Goal: Task Accomplishment & Management: Manage account settings

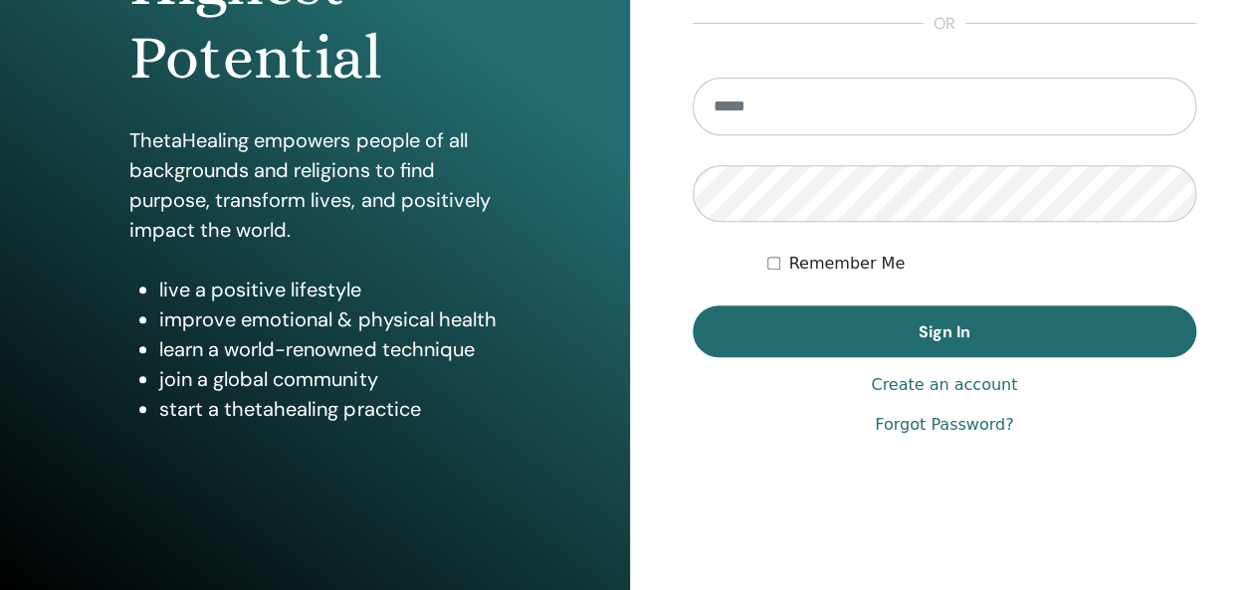
scroll to position [364, 0]
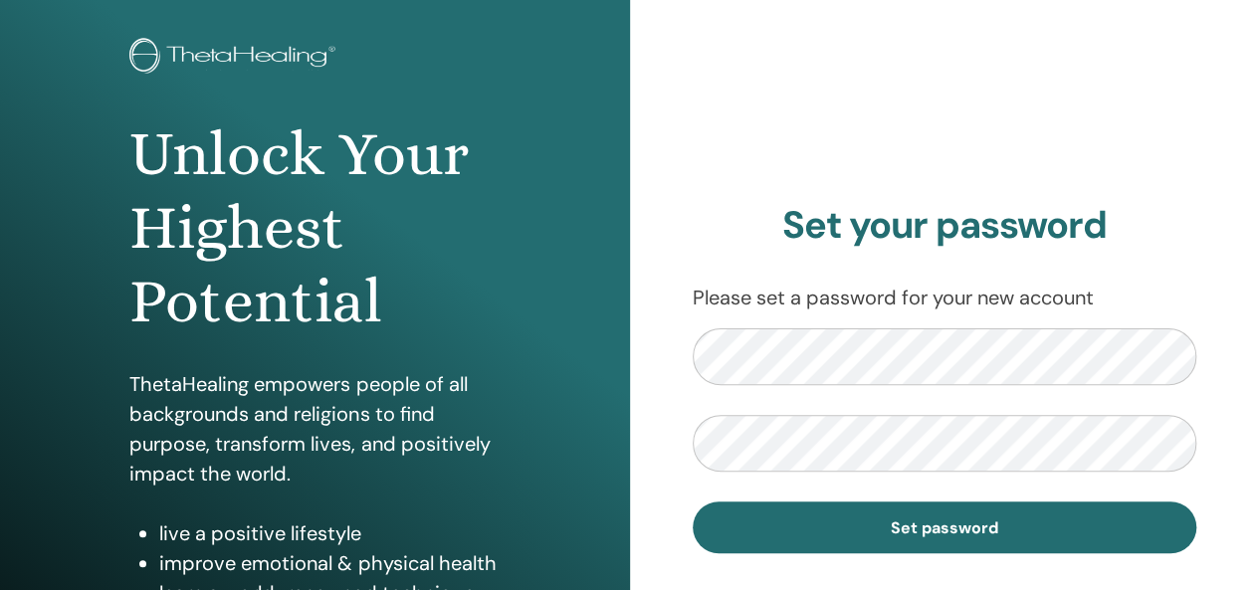
scroll to position [199, 0]
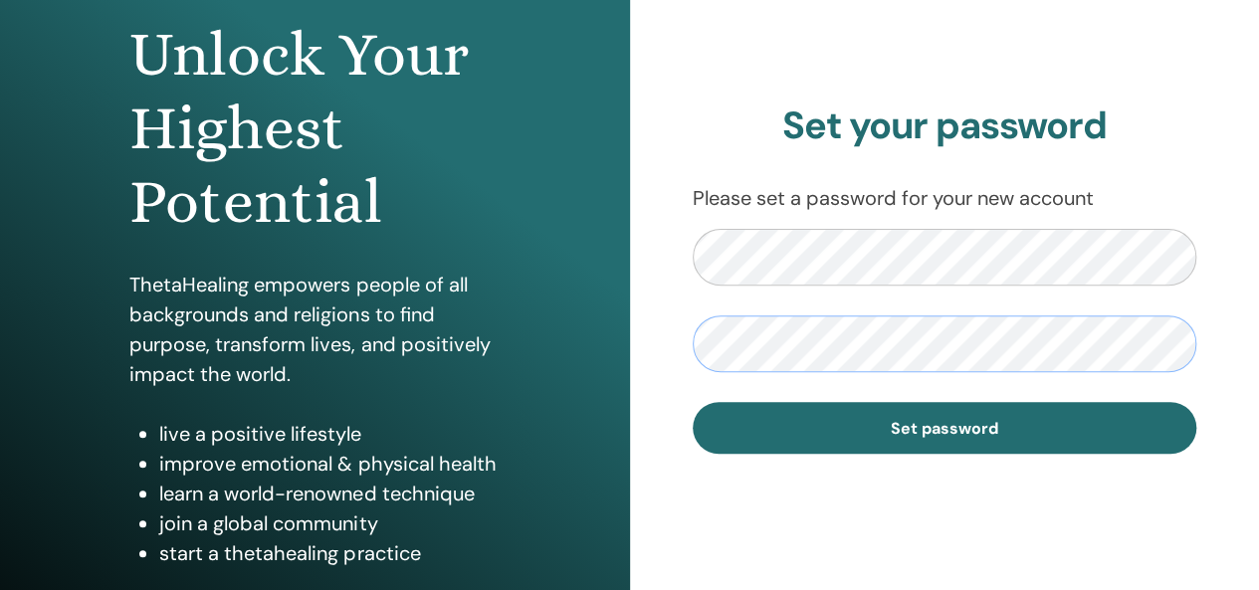
click at [693, 402] on button "Set password" at bounding box center [945, 428] width 505 height 52
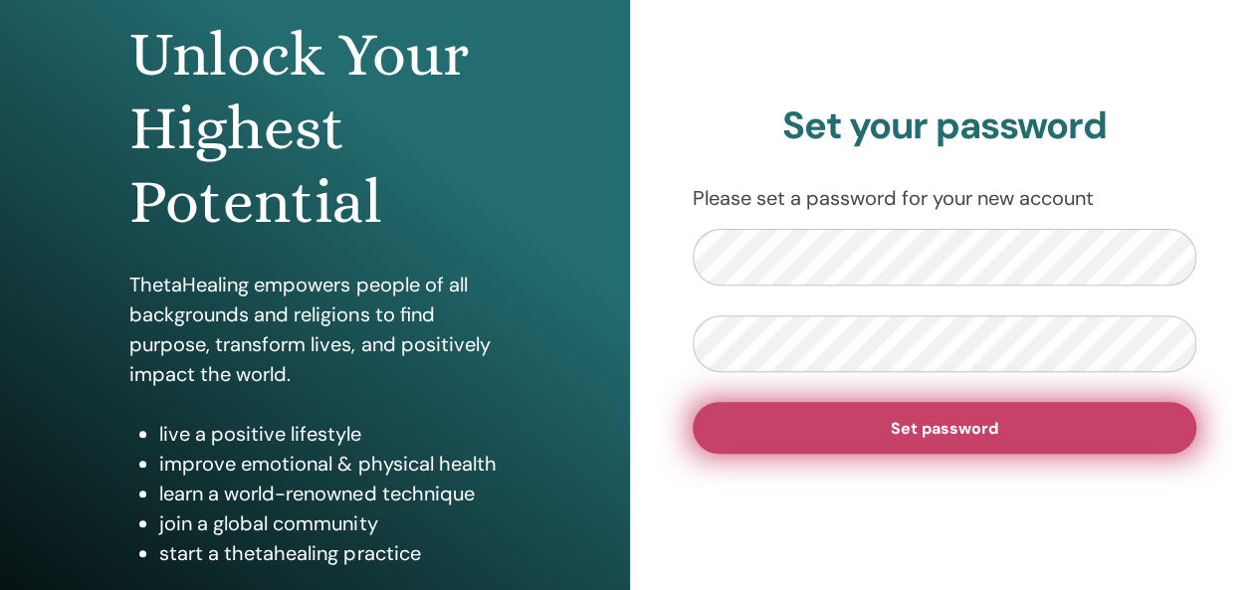
click at [753, 440] on button "Set password" at bounding box center [945, 428] width 505 height 52
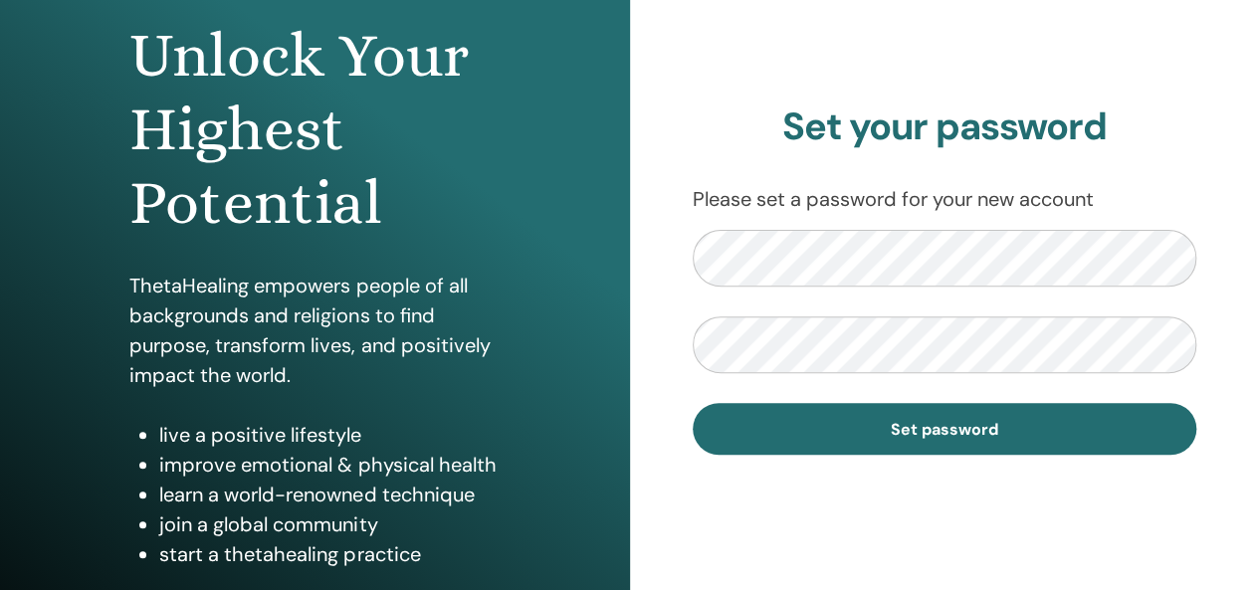
scroll to position [199, 0]
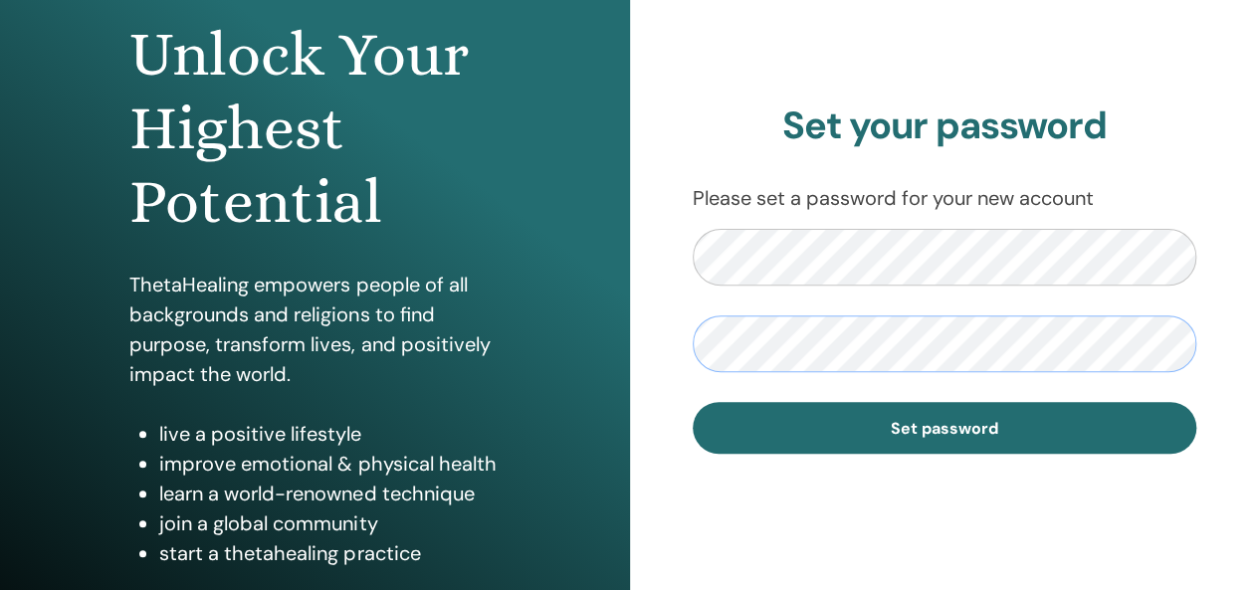
click at [693, 402] on button "Set password" at bounding box center [945, 428] width 505 height 52
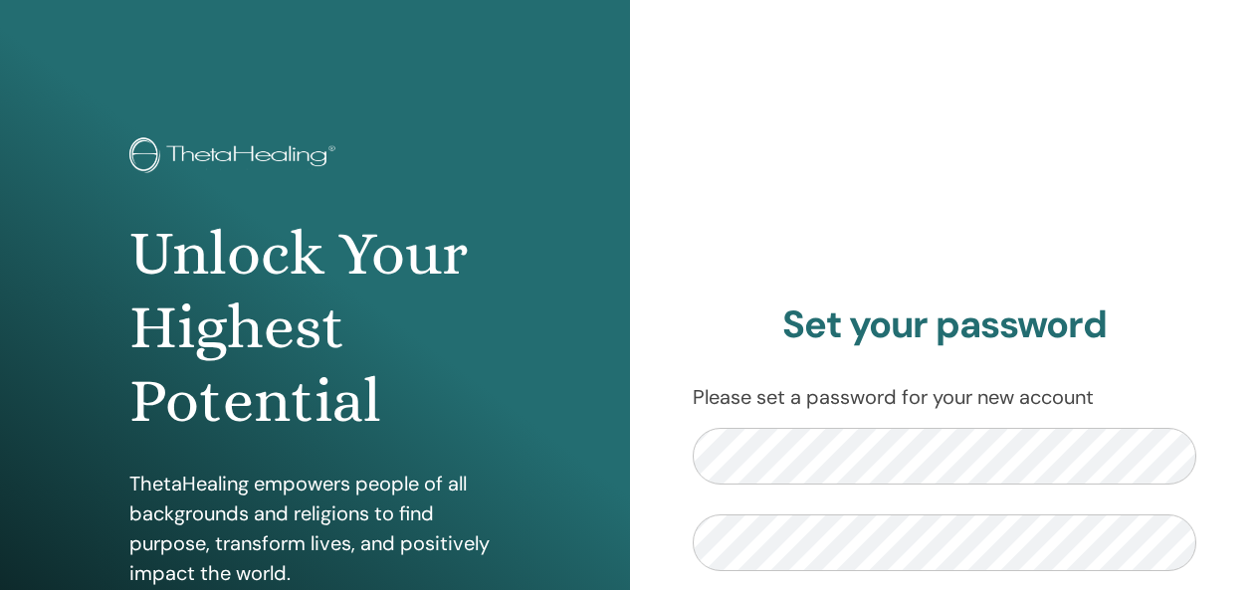
scroll to position [199, 0]
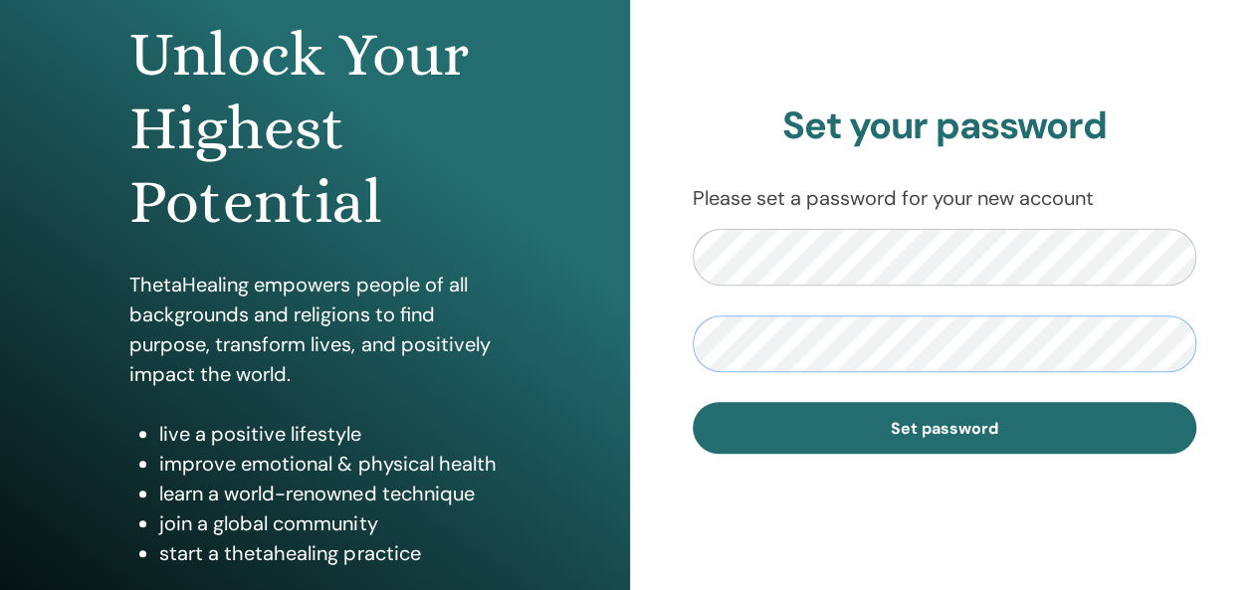
click at [693, 402] on button "Set password" at bounding box center [945, 428] width 505 height 52
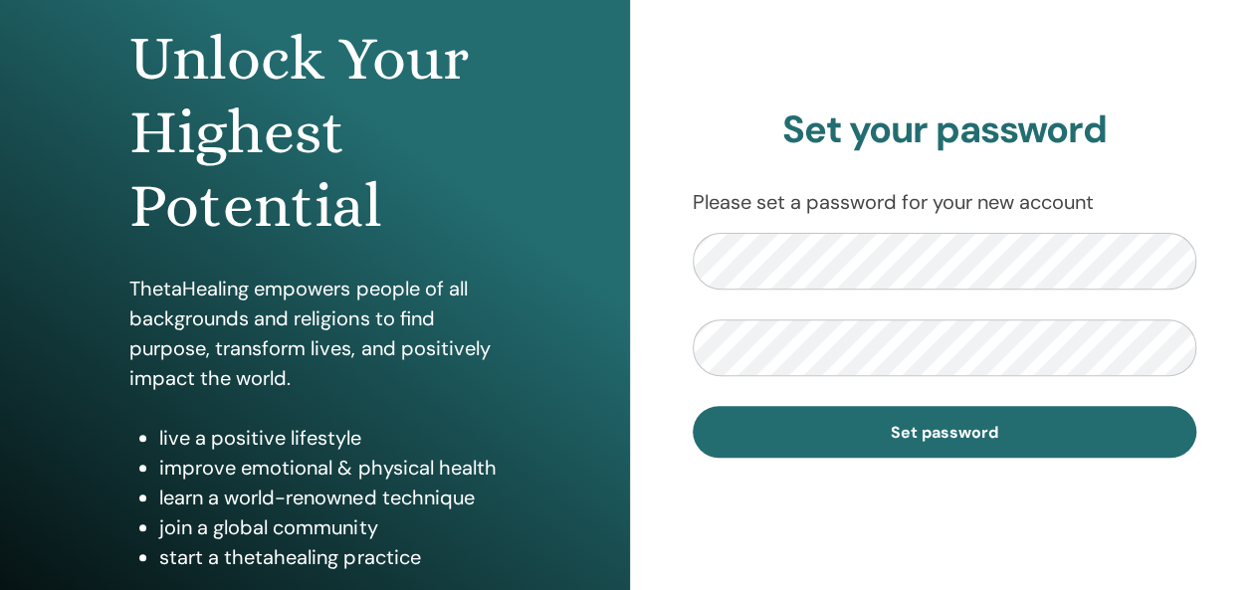
scroll to position [199, 0]
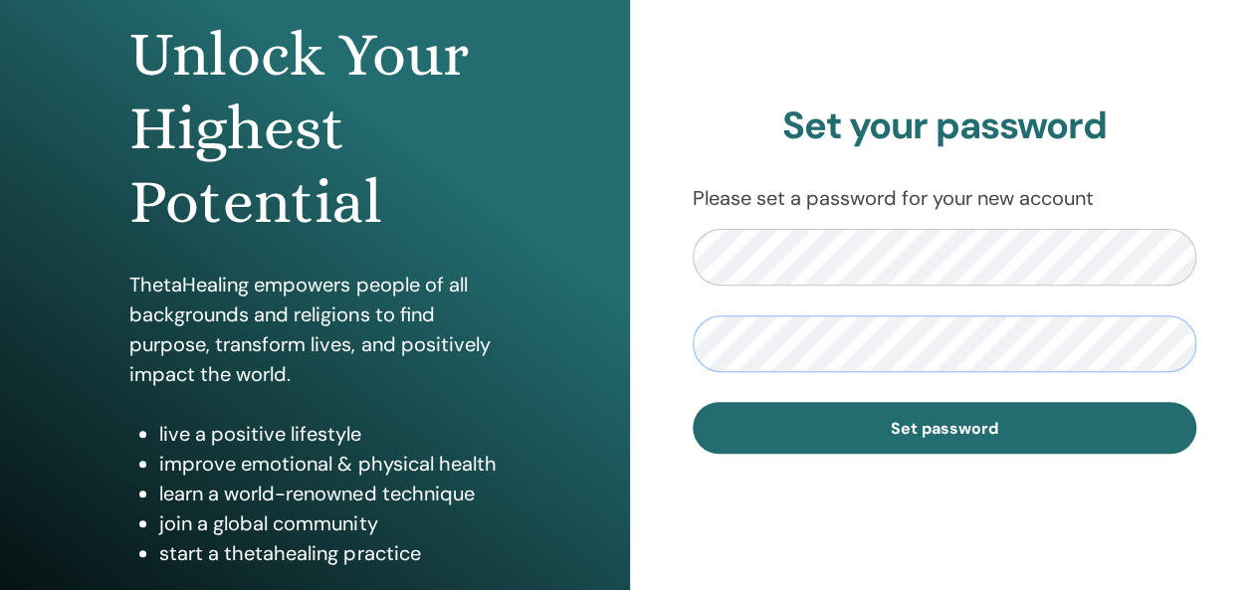
click at [693, 402] on button "Set password" at bounding box center [945, 428] width 505 height 52
